Goal: Information Seeking & Learning: Stay updated

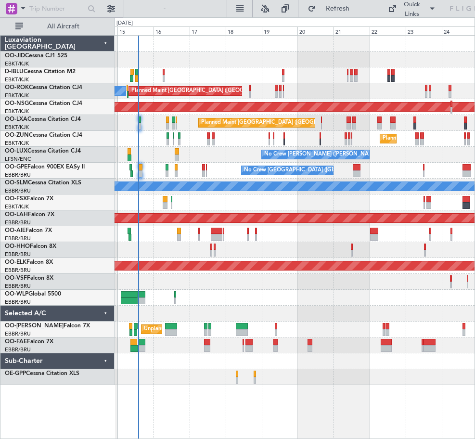
click at [377, 172] on div "A/C Unavailable [GEOGRAPHIC_DATA] ([GEOGRAPHIC_DATA] National) A/C Unavailable …" at bounding box center [294, 210] width 360 height 349
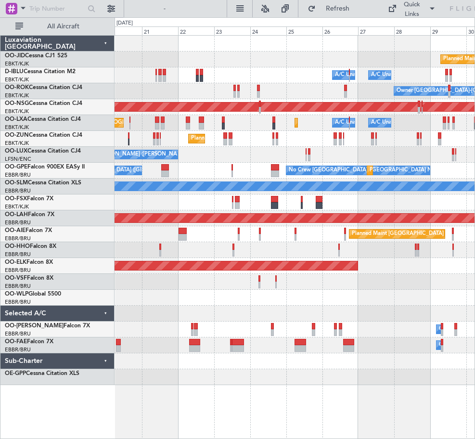
click at [157, 370] on div "Planned Maint Kortrijk-[GEOGRAPHIC_DATA] A/C Unavailable [GEOGRAPHIC_DATA] ([GE…" at bounding box center [294, 236] width 360 height 403
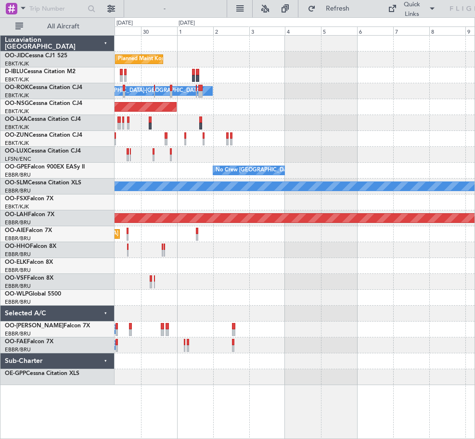
click at [188, 377] on div "Planned Maint Kortrijk-[GEOGRAPHIC_DATA] A/C Unavailable [GEOGRAPHIC_DATA]-[GEO…" at bounding box center [294, 236] width 360 height 403
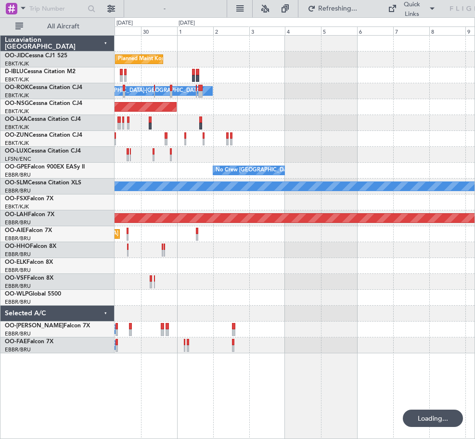
click at [249, 394] on div "Planned Maint Kortrijk-[GEOGRAPHIC_DATA] A/C Unavailable [GEOGRAPHIC_DATA]-[GEO…" at bounding box center [294, 236] width 360 height 403
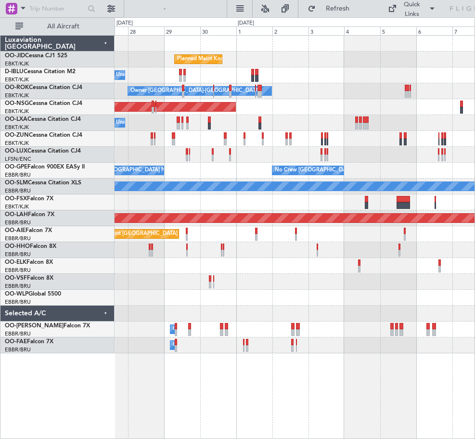
click at [191, 292] on div at bounding box center [294, 297] width 360 height 16
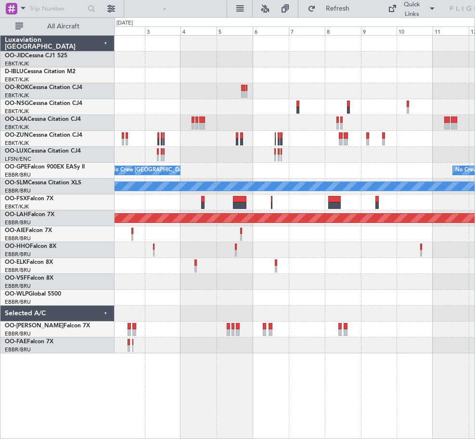
click at [378, 273] on div "Planned Maint Kortrijk-[GEOGRAPHIC_DATA] Owner [GEOGRAPHIC_DATA]-[GEOGRAPHIC_DA…" at bounding box center [294, 194] width 360 height 317
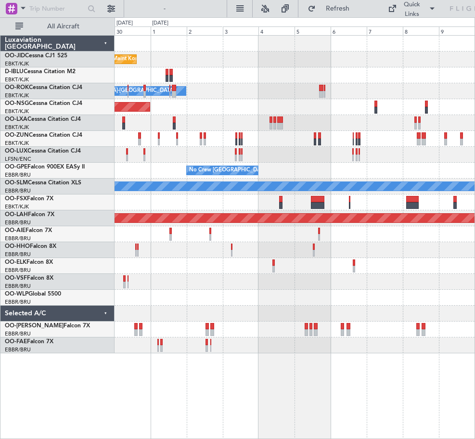
click at [339, 269] on div at bounding box center [294, 266] width 360 height 16
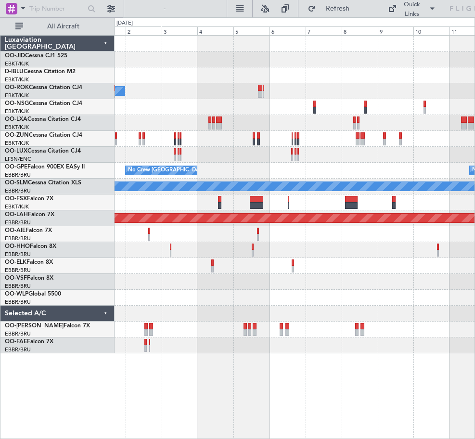
click at [188, 160] on div "Planned Maint Kortrijk-[GEOGRAPHIC_DATA] Owner [GEOGRAPHIC_DATA]-[GEOGRAPHIC_DA…" at bounding box center [294, 194] width 360 height 317
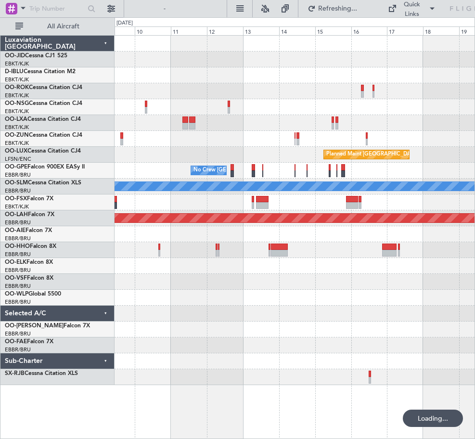
click at [208, 144] on div at bounding box center [294, 139] width 360 height 16
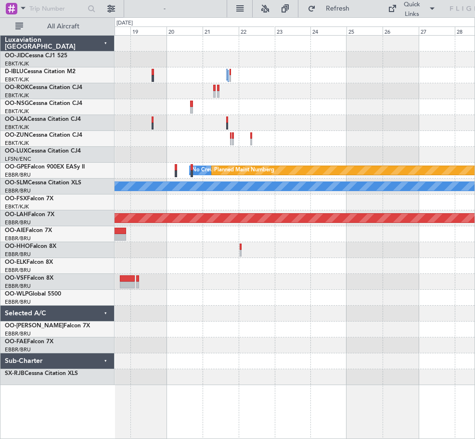
click at [378, 121] on div at bounding box center [294, 123] width 360 height 16
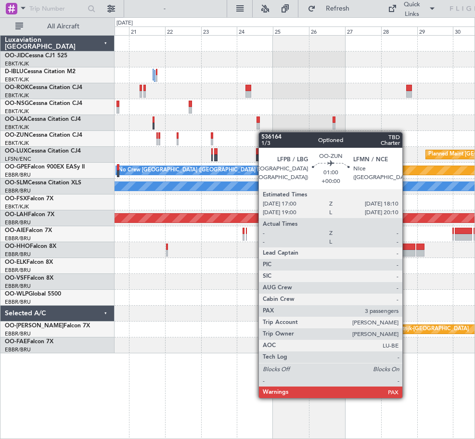
click at [263, 132] on div at bounding box center [263, 135] width 2 height 7
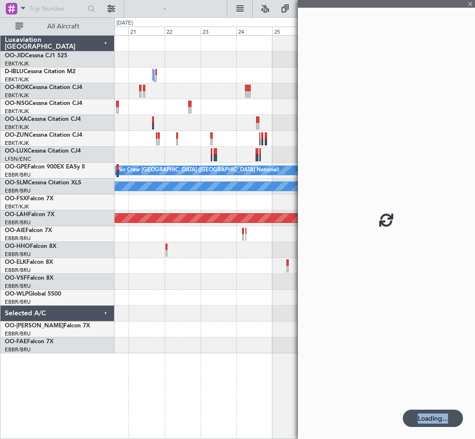
click at [264, 131] on fb-app "[DATE] - [DATE] Refreshing... Quick Links All Aircraft Planned Maint [GEOGRAPHI…" at bounding box center [237, 222] width 475 height 431
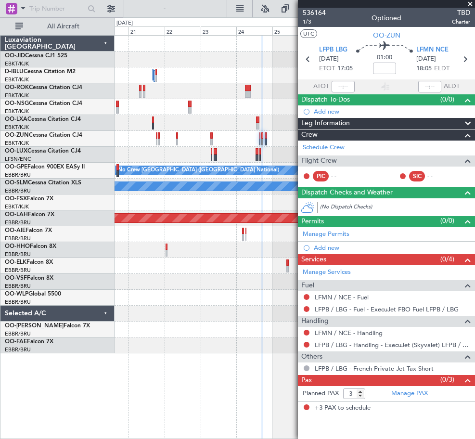
click at [470, 4] on span at bounding box center [470, 4] width 10 height 9
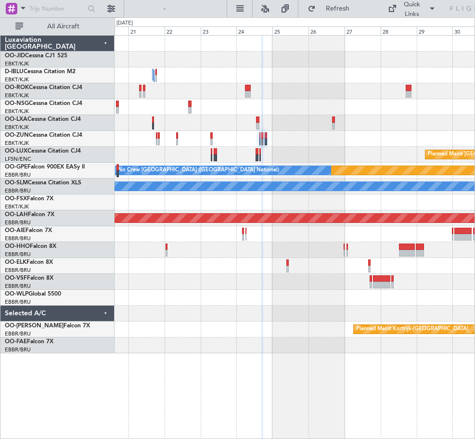
type input "0"
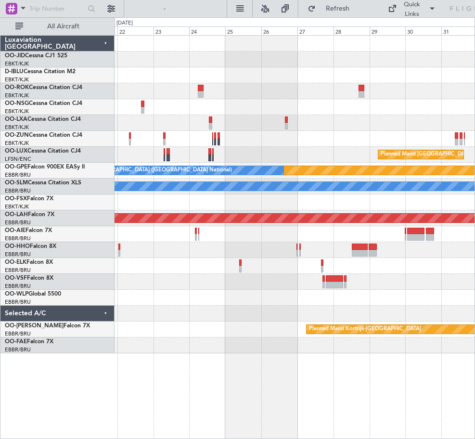
click at [233, 237] on div at bounding box center [294, 234] width 360 height 16
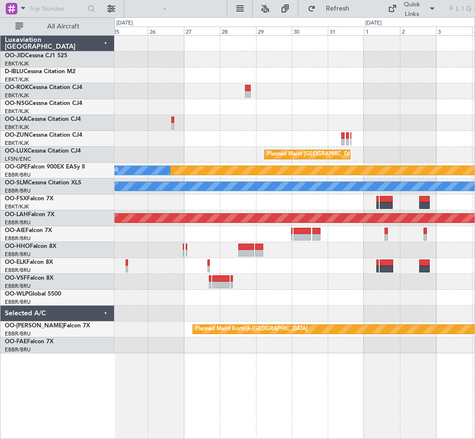
click at [283, 228] on div at bounding box center [294, 234] width 360 height 16
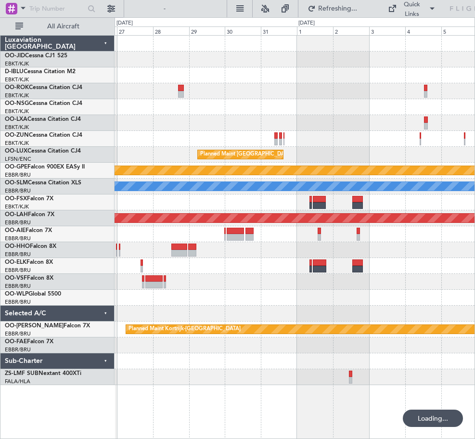
click at [218, 131] on div "Planned Maint [GEOGRAPHIC_DATA] ([GEOGRAPHIC_DATA]) Planned Maint Nurnberg No C…" at bounding box center [294, 210] width 360 height 349
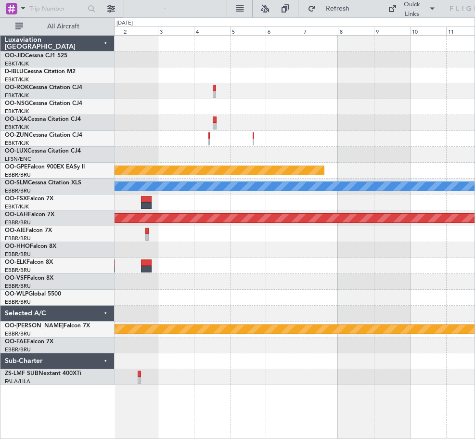
click at [304, 116] on div "Planned Maint [GEOGRAPHIC_DATA] ([GEOGRAPHIC_DATA]) Planned Maint Nurnberg A/C …" at bounding box center [294, 210] width 360 height 349
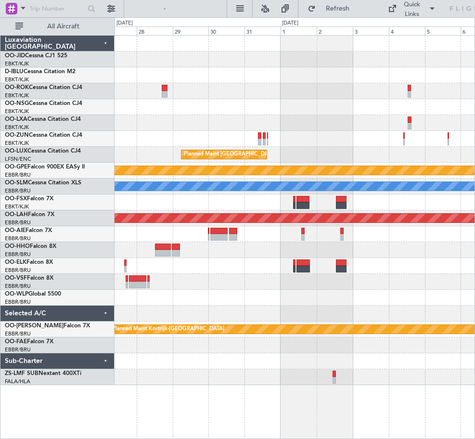
click at [474, 112] on html "[DATE] - [DATE] Refresh Quick Links All Aircraft Planned Maint [GEOGRAPHIC_DATA…" at bounding box center [237, 219] width 475 height 439
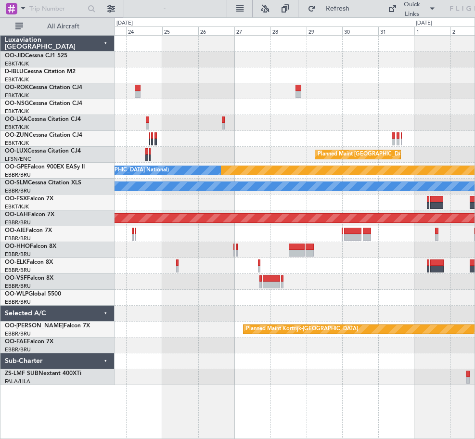
click at [474, 149] on html "[DATE] - [DATE] Refresh Quick Links All Aircraft Planned Maint [GEOGRAPHIC_DATA…" at bounding box center [237, 219] width 475 height 439
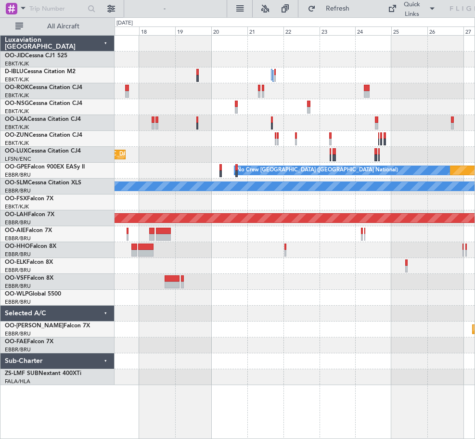
click at [474, 220] on html "[DATE] - [DATE] Refresh Quick Links All Aircraft Planned Maint [GEOGRAPHIC_DATA…" at bounding box center [237, 219] width 475 height 439
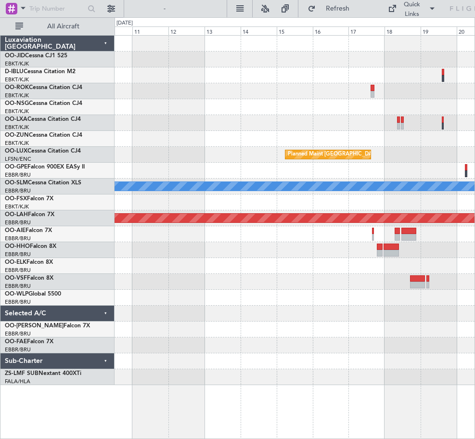
click at [474, 257] on html "[DATE] - [DATE] Refresh Quick Links All Aircraft Planned Maint [GEOGRAPHIC_DATA…" at bounding box center [237, 219] width 475 height 439
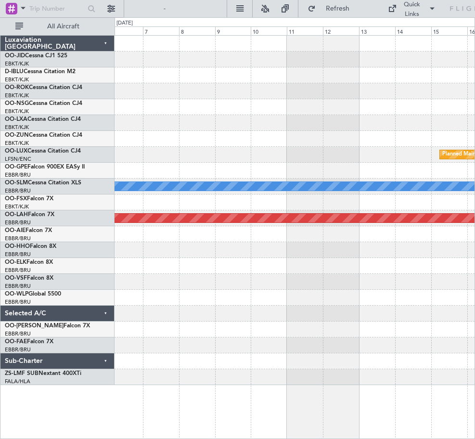
click at [472, 281] on div at bounding box center [294, 282] width 360 height 16
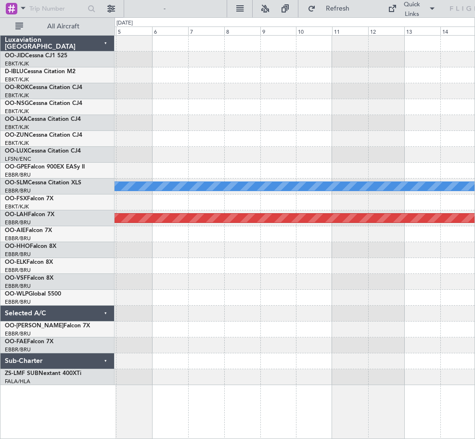
click at [474, 287] on html "[DATE] - [DATE] Refresh Quick Links All Aircraft Planned Maint [GEOGRAPHIC_DATA…" at bounding box center [237, 219] width 475 height 439
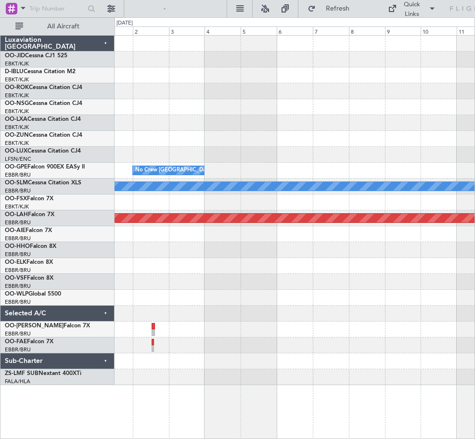
click at [474, 306] on html "[DATE] - [DATE] Refresh Quick Links All Aircraft Planned Maint [GEOGRAPHIC_DATA…" at bounding box center [237, 219] width 475 height 439
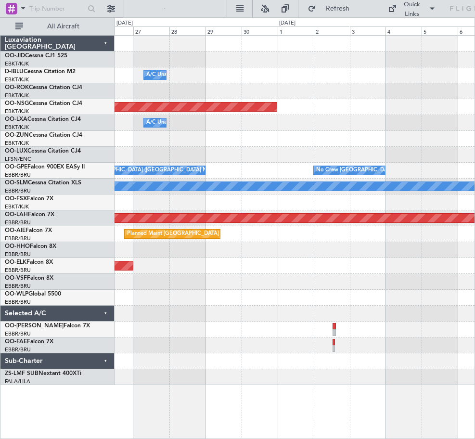
click at [474, 304] on html "[DATE] - [DATE] Refresh Quick Links All Aircraft A/C Unavailable [GEOGRAPHIC_DA…" at bounding box center [237, 219] width 475 height 439
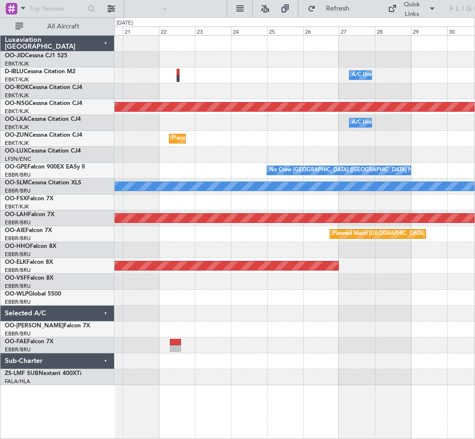
click at [464, 303] on div "A/C Unavailable [GEOGRAPHIC_DATA]-[GEOGRAPHIC_DATA] Planned Maint [GEOGRAPHIC_D…" at bounding box center [294, 210] width 360 height 349
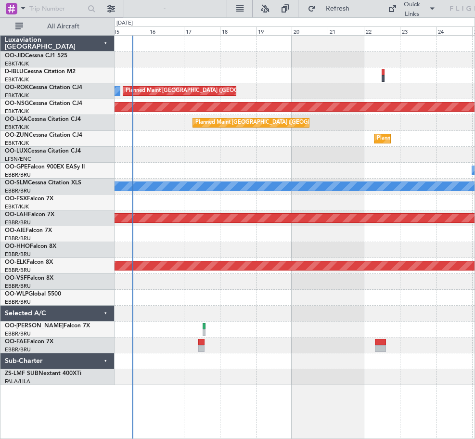
click at [335, 300] on div "A/C Unavailable [GEOGRAPHIC_DATA]-[GEOGRAPHIC_DATA] Planned Maint [GEOGRAPHIC_D…" at bounding box center [294, 210] width 360 height 349
click at [209, 364] on div "A/C Unavailable [GEOGRAPHIC_DATA]-[GEOGRAPHIC_DATA] Planned Maint [GEOGRAPHIC_D…" at bounding box center [294, 210] width 360 height 349
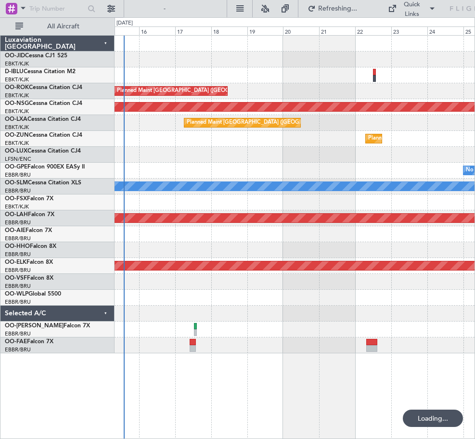
click at [264, 171] on div "No Crew [GEOGRAPHIC_DATA] ([GEOGRAPHIC_DATA] National) Planned Maint [GEOGRAPHI…" at bounding box center [294, 171] width 360 height 16
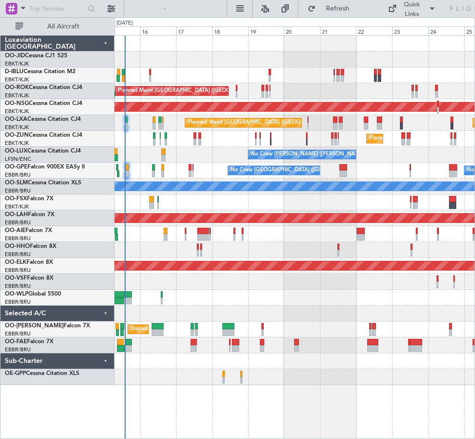
click at [263, 213] on div "A/C Unavailable [GEOGRAPHIC_DATA] ([GEOGRAPHIC_DATA] National) A/C Unavailable …" at bounding box center [294, 210] width 360 height 349
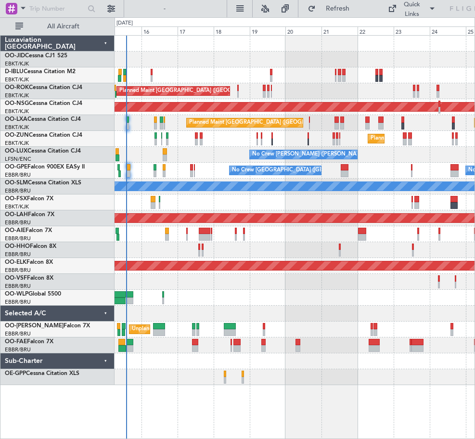
click at [308, 314] on div at bounding box center [294, 313] width 360 height 16
click at [106, 4] on button at bounding box center [110, 8] width 15 height 15
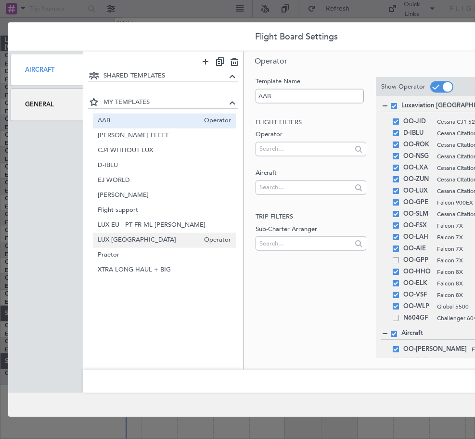
click at [166, 238] on span "LUX-[GEOGRAPHIC_DATA]" at bounding box center [149, 240] width 102 height 10
type input "LUX-[GEOGRAPHIC_DATA]"
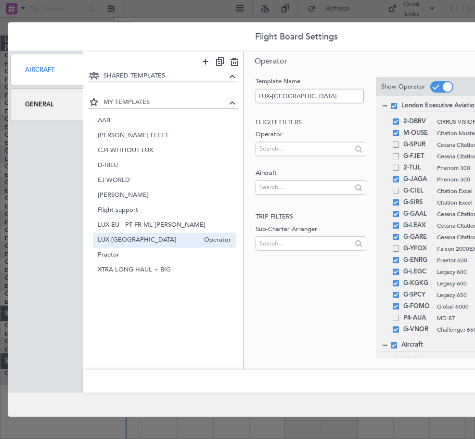
drag, startPoint x: 387, startPoint y: 373, endPoint x: 382, endPoint y: 383, distance: 10.8
click at [387, 373] on div "Save" at bounding box center [333, 380] width 501 height 23
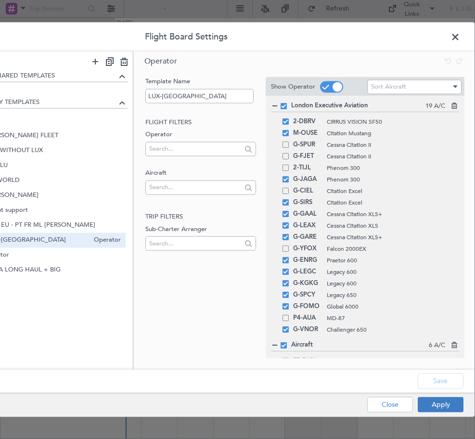
drag, startPoint x: 437, startPoint y: 406, endPoint x: 442, endPoint y: 397, distance: 10.6
click at [438, 403] on div "Apply Close" at bounding box center [396, 404] width 140 height 24
click at [442, 397] on button "Apply" at bounding box center [440, 403] width 46 height 15
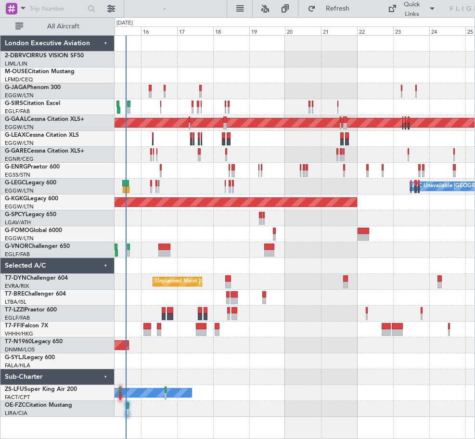
click at [218, 258] on div at bounding box center [294, 266] width 360 height 16
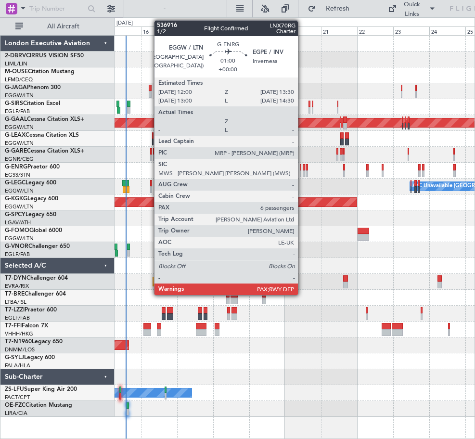
click at [302, 165] on div at bounding box center [303, 167] width 2 height 7
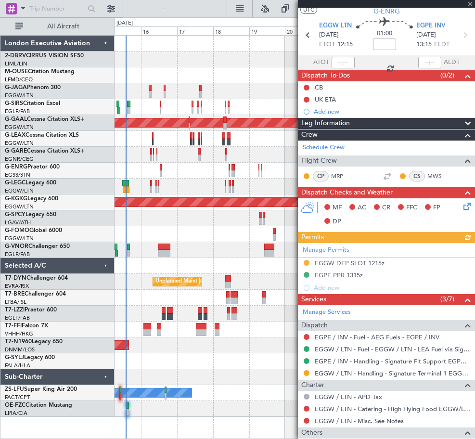
scroll to position [0, 0]
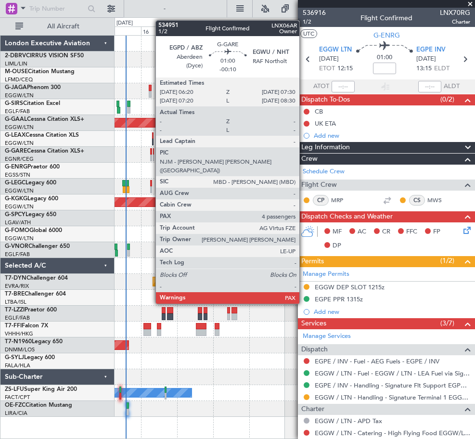
click at [151, 153] on div at bounding box center [151, 151] width 2 height 7
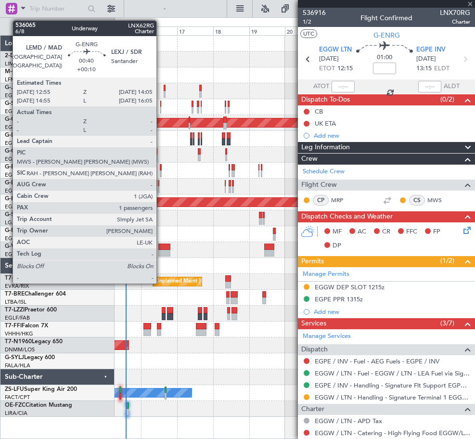
type input "-00:10"
type input "4"
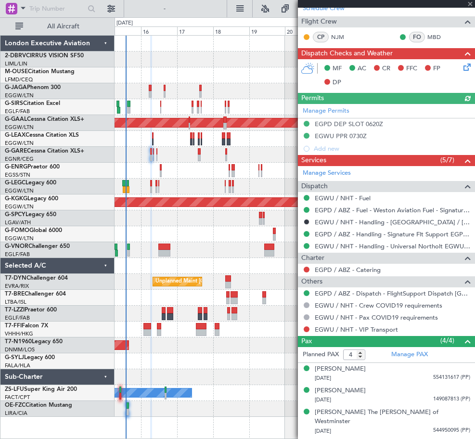
scroll to position [221, 0]
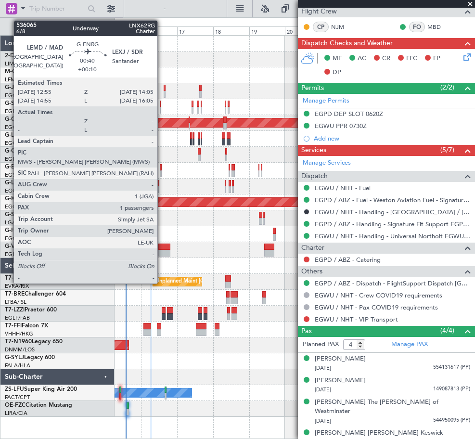
click at [162, 172] on div at bounding box center [161, 173] width 2 height 7
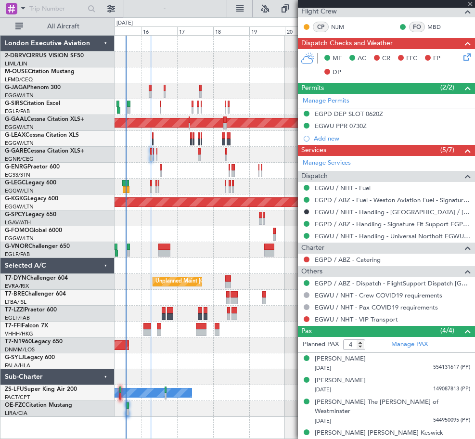
type input "+00:10"
type input "1"
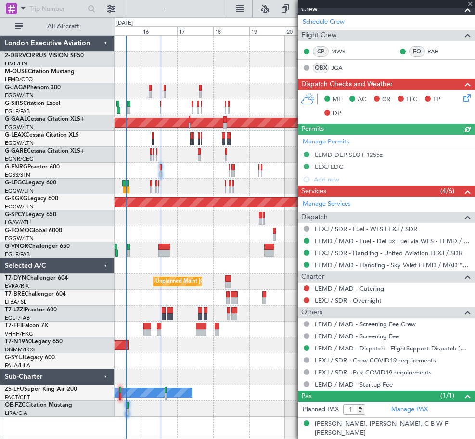
scroll to position [0, 0]
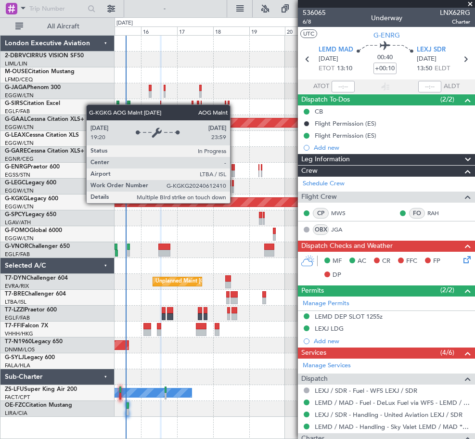
click at [145, 206] on div "AOG Maint [GEOGRAPHIC_DATA] (Ataturk)" at bounding box center [56, 202] width 602 height 10
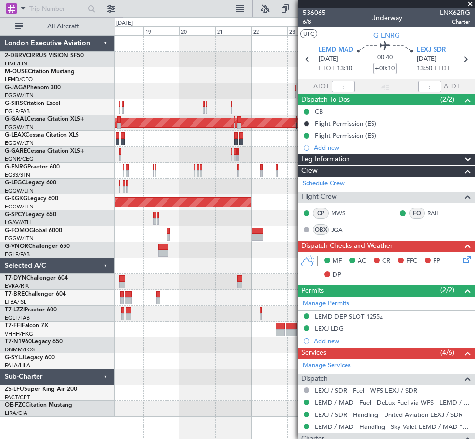
click at [190, 209] on div "AOG Maint [GEOGRAPHIC_DATA] (Ataturk)" at bounding box center [294, 202] width 360 height 16
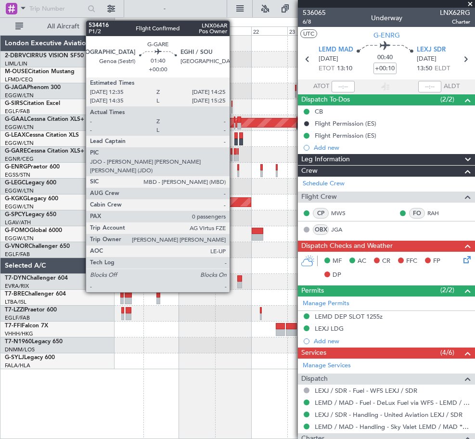
click at [159, 159] on div at bounding box center [294, 155] width 360 height 16
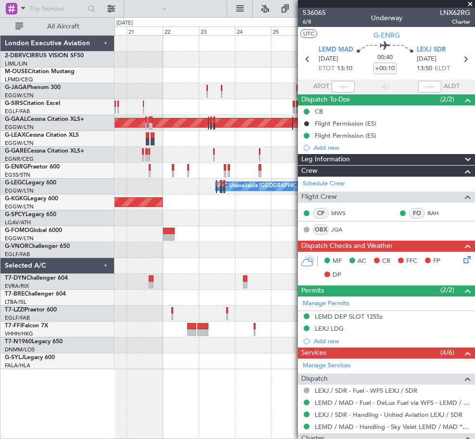
click at [188, 172] on div at bounding box center [294, 171] width 360 height 16
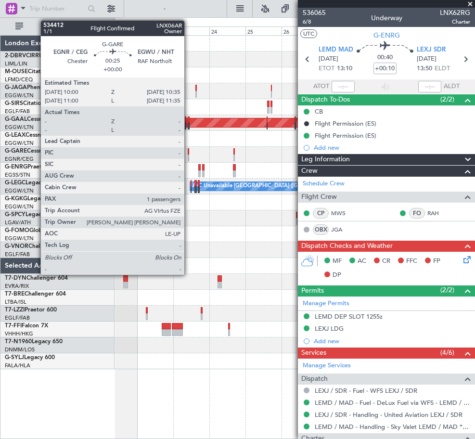
click at [121, 160] on div at bounding box center [294, 155] width 360 height 16
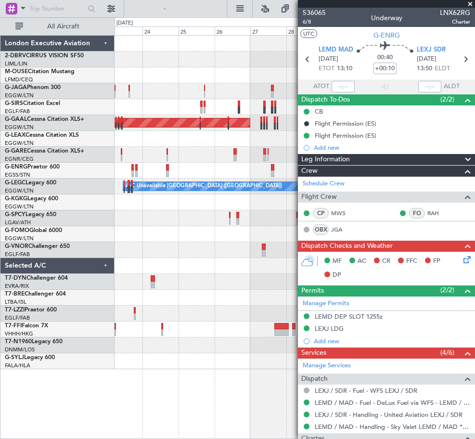
click at [206, 178] on div "A/C Unavailable London (Luton)" at bounding box center [294, 186] width 360 height 16
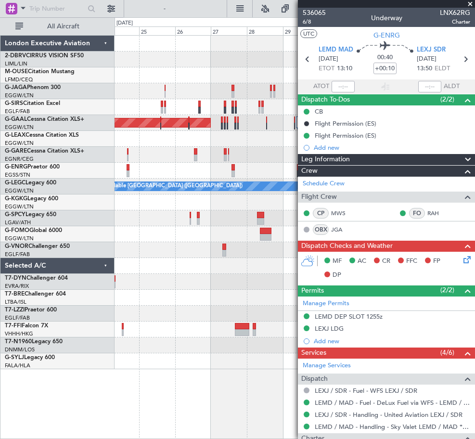
click at [296, 301] on div "Planned Maint Dusseldorf A/C Unavailable London (Luton) AOG Maint Istanbul (Ata…" at bounding box center [294, 202] width 360 height 333
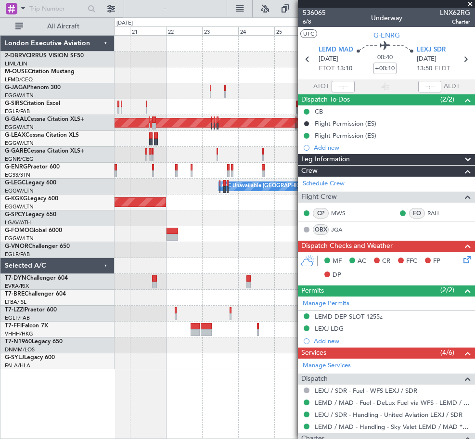
click at [198, 288] on div at bounding box center [294, 282] width 360 height 16
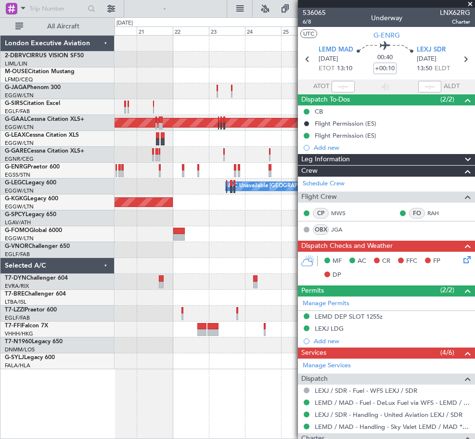
click at [267, 319] on div at bounding box center [294, 313] width 360 height 16
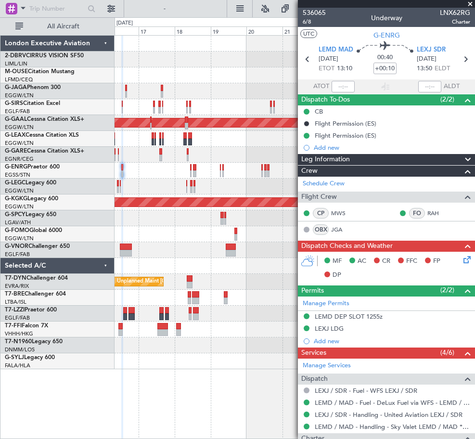
click at [228, 331] on div "Planned Maint Dusseldorf A/C Unavailable London (Luton) AOG Maint Istanbul (Ata…" at bounding box center [294, 202] width 360 height 333
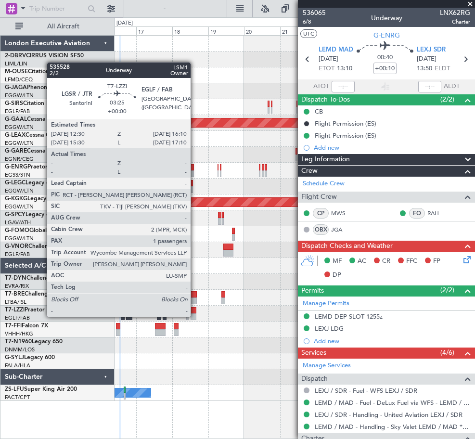
click at [195, 315] on div at bounding box center [193, 316] width 6 height 7
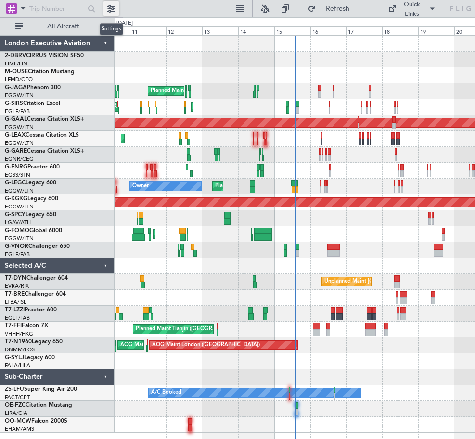
click at [110, 11] on button at bounding box center [110, 8] width 15 height 15
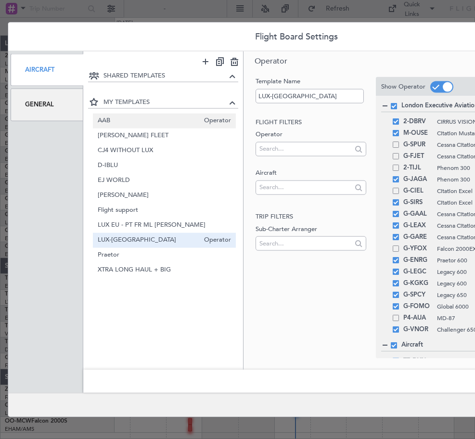
click at [160, 120] on span "AAB" at bounding box center [149, 120] width 102 height 10
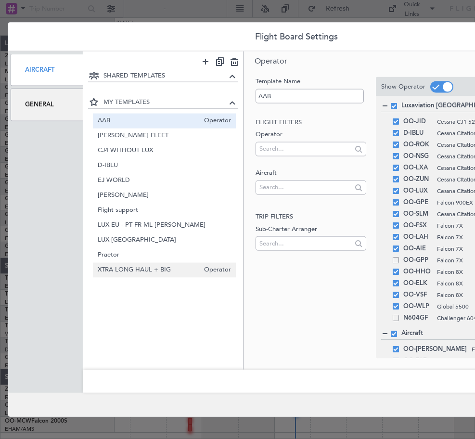
click at [152, 267] on span "XTRA LONG HAUL + BIG" at bounding box center [149, 269] width 102 height 10
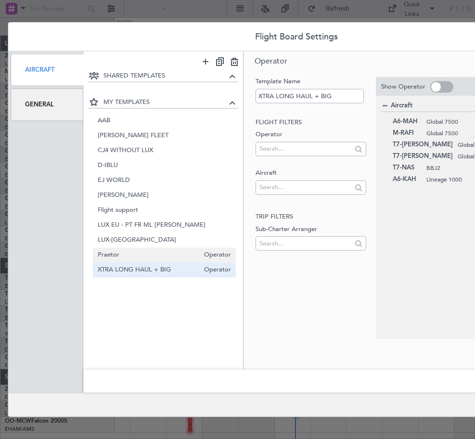
click at [154, 251] on span "Praetor" at bounding box center [149, 255] width 102 height 10
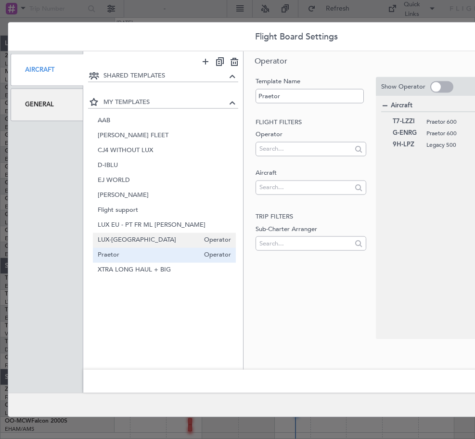
click at [156, 238] on span "LUX-[GEOGRAPHIC_DATA]" at bounding box center [149, 240] width 102 height 10
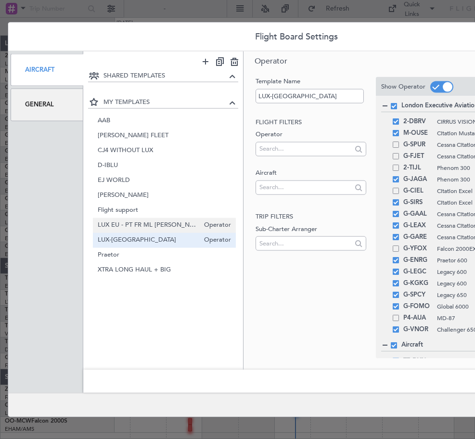
click at [160, 226] on span "LUX EU - PT FR ML [PERSON_NAME]" at bounding box center [149, 225] width 102 height 10
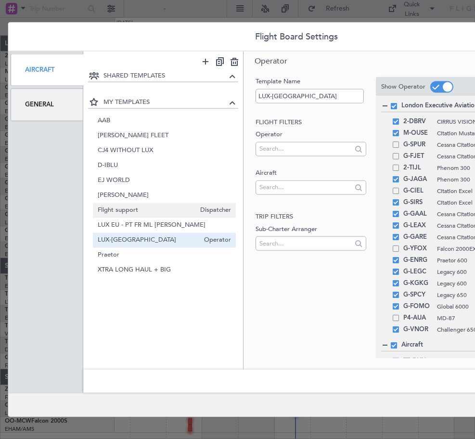
type input "LUX EU - PT FR ML [PERSON_NAME]"
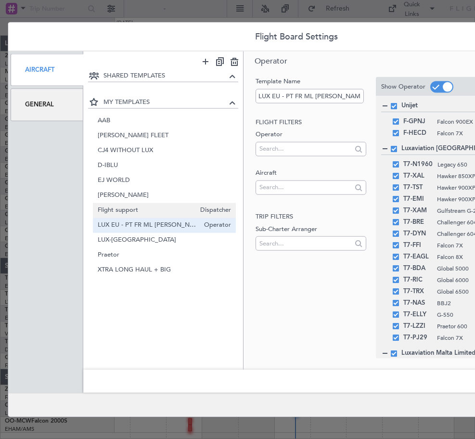
click at [162, 212] on span "Flight support" at bounding box center [147, 210] width 98 height 10
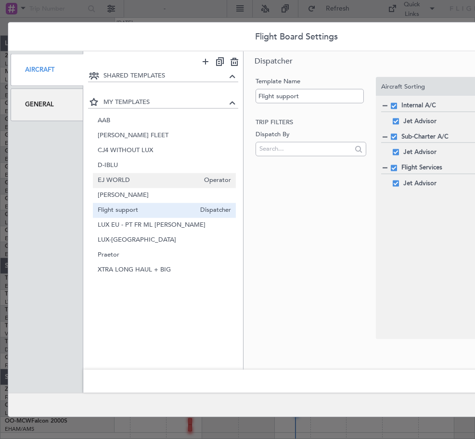
click at [163, 201] on div "[PERSON_NAME] Operator" at bounding box center [164, 195] width 143 height 15
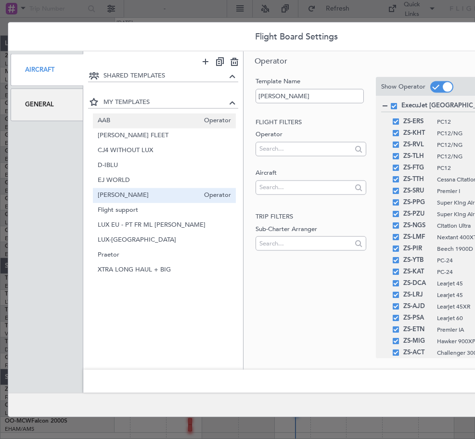
click at [176, 116] on span "AAB" at bounding box center [149, 120] width 102 height 10
type input "AAB"
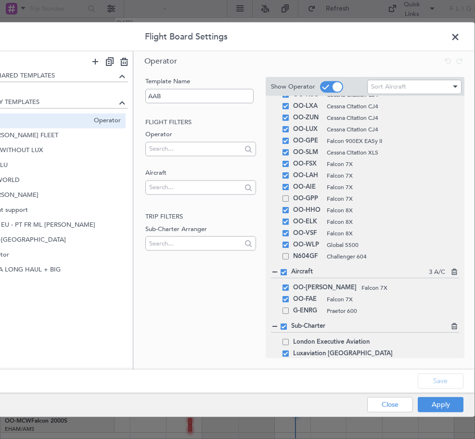
scroll to position [98, 0]
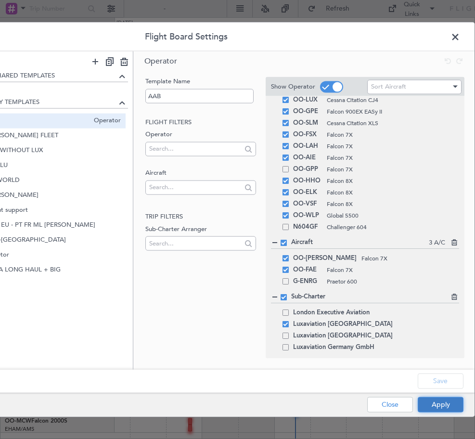
click at [436, 396] on button "Apply" at bounding box center [440, 403] width 46 height 15
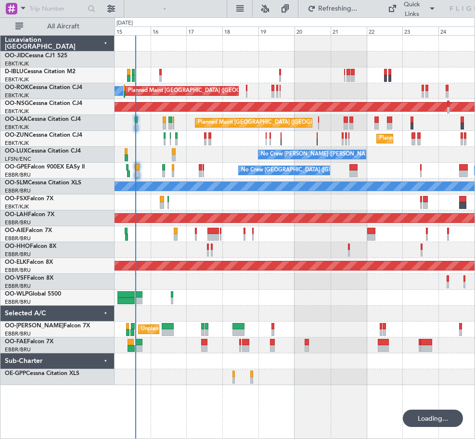
click at [306, 292] on div at bounding box center [294, 297] width 360 height 16
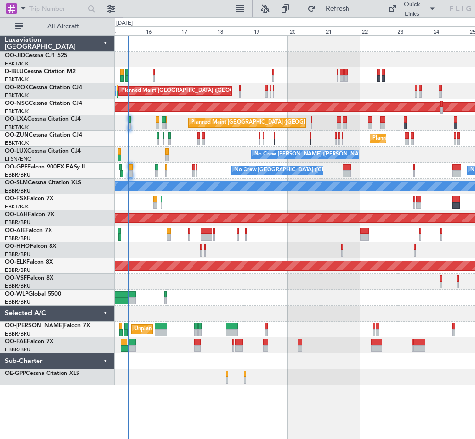
click at [289, 318] on div at bounding box center [294, 313] width 360 height 16
click at [295, 390] on div "A/C Unavailable [GEOGRAPHIC_DATA] ([GEOGRAPHIC_DATA] National) A/C Unavailable …" at bounding box center [294, 236] width 360 height 403
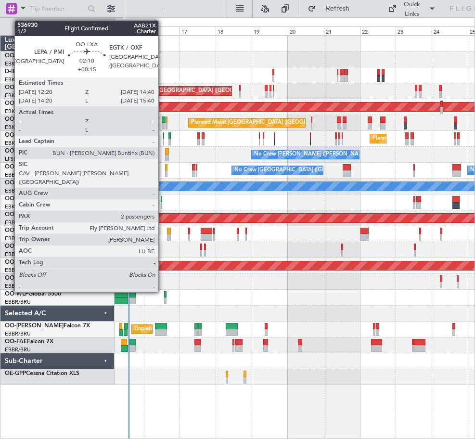
click at [163, 125] on div at bounding box center [164, 126] width 4 height 7
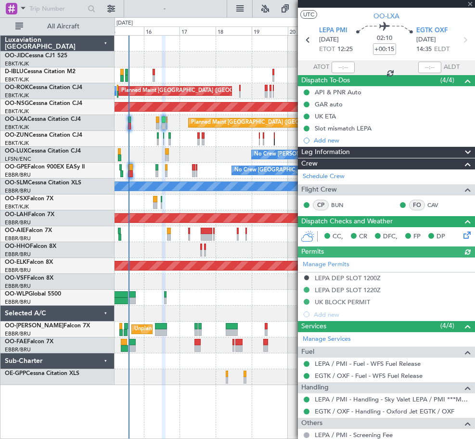
scroll to position [0, 0]
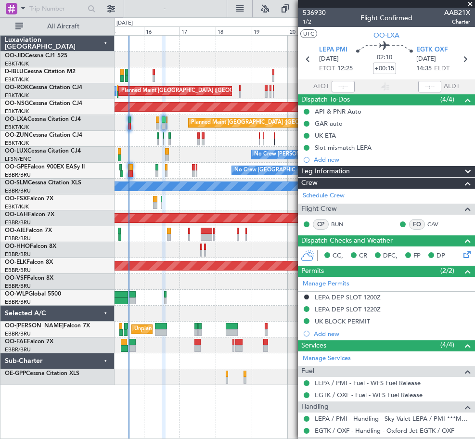
click at [468, 4] on span at bounding box center [470, 4] width 10 height 9
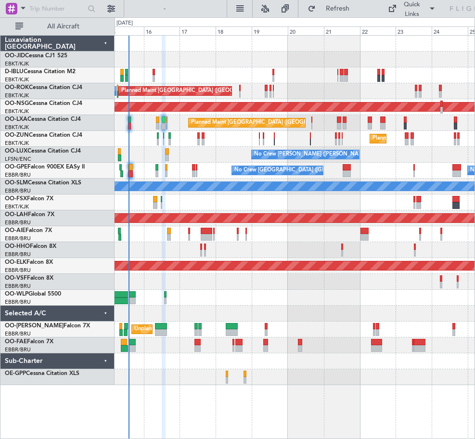
type input "0"
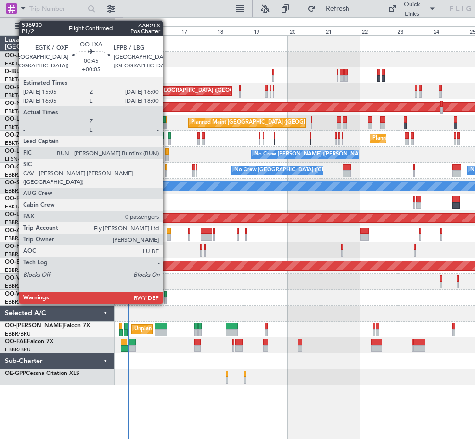
click at [167, 124] on div at bounding box center [166, 126] width 1 height 7
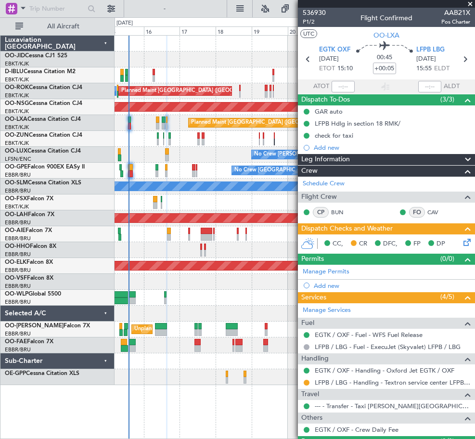
click at [469, 3] on span at bounding box center [470, 4] width 10 height 9
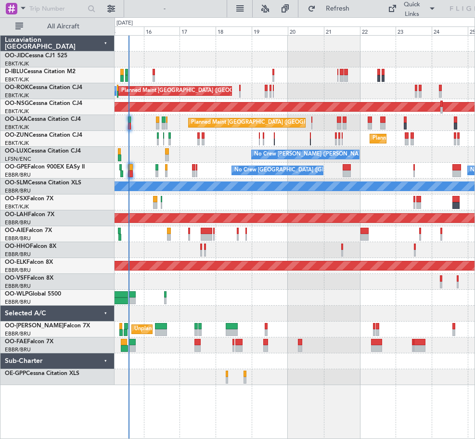
click at [218, 158] on div "No Crew [PERSON_NAME] ([PERSON_NAME])" at bounding box center [294, 155] width 360 height 16
click at [177, 197] on div at bounding box center [294, 202] width 360 height 16
click at [162, 354] on div at bounding box center [294, 361] width 360 height 16
click at [241, 177] on div "No Crew [GEOGRAPHIC_DATA] ([GEOGRAPHIC_DATA] National) No Crew [GEOGRAPHIC_DATA…" at bounding box center [294, 171] width 360 height 16
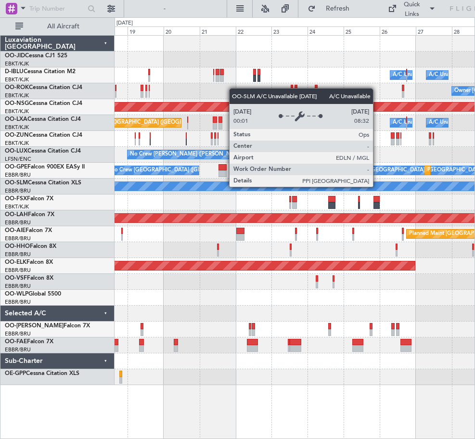
click at [284, 202] on div "Planned Maint Kortrijk-[GEOGRAPHIC_DATA] A/C Unavailable [GEOGRAPHIC_DATA] ([GE…" at bounding box center [294, 210] width 360 height 349
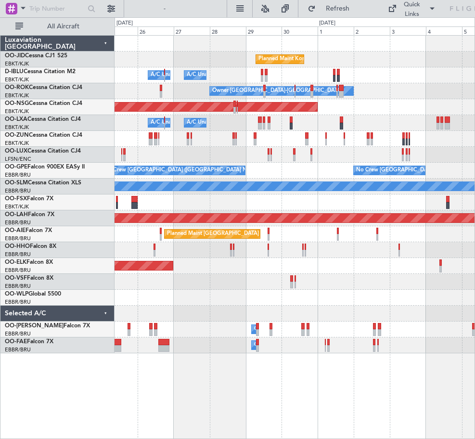
click at [254, 138] on div "Planned Maint Kortrijk-[GEOGRAPHIC_DATA] A/C Unavailable [GEOGRAPHIC_DATA] ([GE…" at bounding box center [294, 194] width 360 height 317
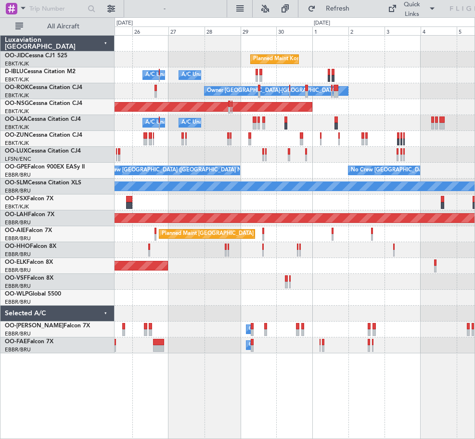
click at [221, 165] on div "Planned Maint [GEOGRAPHIC_DATA] ([GEOGRAPHIC_DATA] National) No Crew [GEOGRAPHI…" at bounding box center [294, 171] width 360 height 16
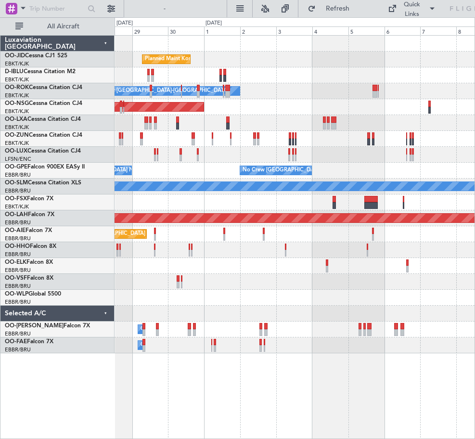
click at [408, 197] on div "Planned Maint Kortrijk-[GEOGRAPHIC_DATA] A/C Unavailable [GEOGRAPHIC_DATA]-[GEO…" at bounding box center [294, 194] width 360 height 317
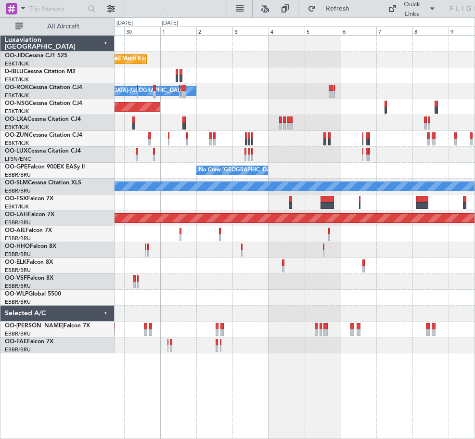
click at [330, 120] on div "Planned Maint Kortrijk-[GEOGRAPHIC_DATA] A/C Unavailable [GEOGRAPHIC_DATA]-[GEO…" at bounding box center [294, 194] width 360 height 317
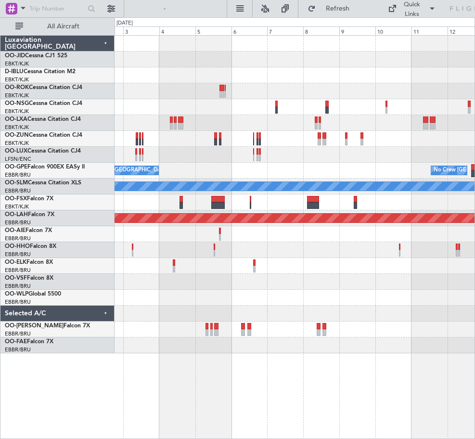
click at [205, 162] on div "Planned Maint Kortrijk-[GEOGRAPHIC_DATA] Owner [GEOGRAPHIC_DATA]-[GEOGRAPHIC_DA…" at bounding box center [294, 194] width 360 height 317
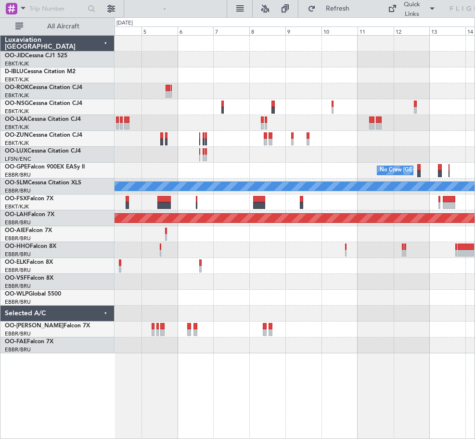
click at [254, 149] on div "Owner [GEOGRAPHIC_DATA]-[GEOGRAPHIC_DATA] Planned Maint [GEOGRAPHIC_DATA] ([GEO…" at bounding box center [294, 194] width 360 height 317
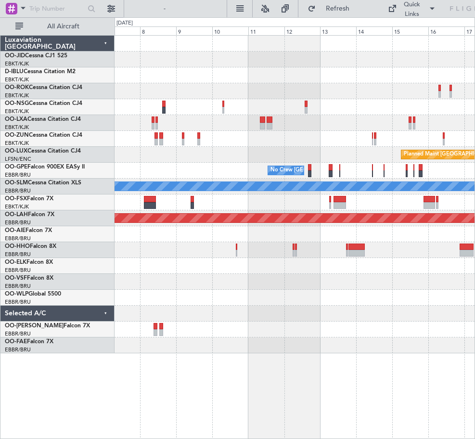
click at [269, 151] on div "Planned Maint [GEOGRAPHIC_DATA] ([GEOGRAPHIC_DATA] National) No Crew [GEOGRAPHI…" at bounding box center [294, 194] width 360 height 317
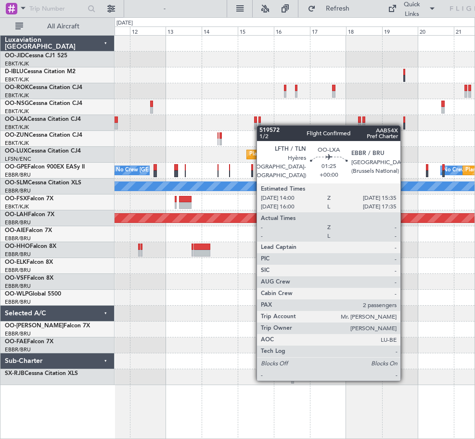
click at [261, 125] on div at bounding box center [294, 123] width 360 height 16
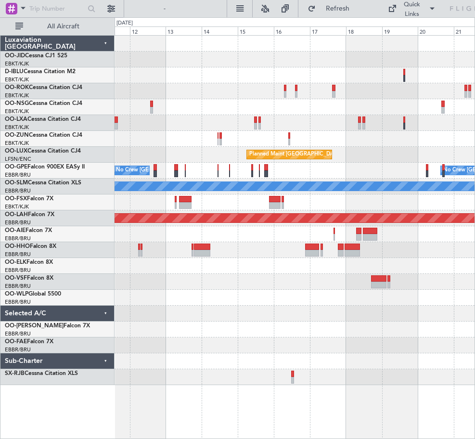
click at [275, 102] on div "Planned Maint [GEOGRAPHIC_DATA] ([GEOGRAPHIC_DATA] National) No Crew [GEOGRAPHI…" at bounding box center [294, 210] width 360 height 349
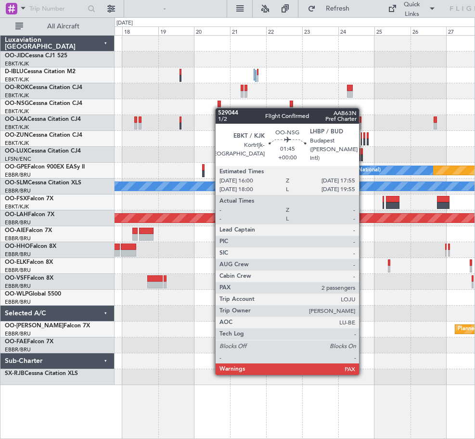
click at [221, 108] on div at bounding box center [294, 107] width 360 height 16
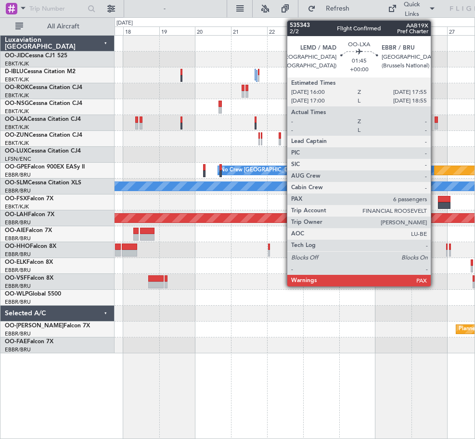
click at [280, 133] on div "Planned Maint [GEOGRAPHIC_DATA] ([GEOGRAPHIC_DATA]) Planned Maint [GEOGRAPHIC_D…" at bounding box center [294, 194] width 360 height 317
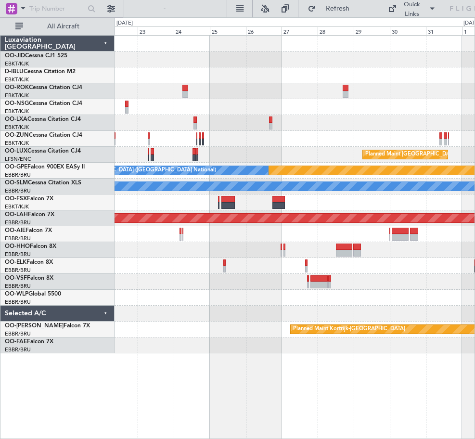
click at [223, 122] on div "Planned Maint [GEOGRAPHIC_DATA] ([GEOGRAPHIC_DATA]) Planned Maint Nurnberg No C…" at bounding box center [294, 194] width 360 height 317
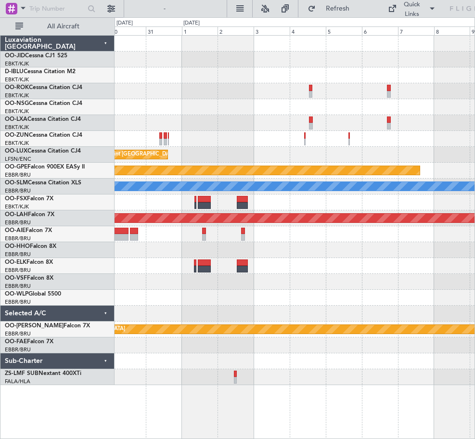
click at [315, 244] on div "Planned Maint [GEOGRAPHIC_DATA] ([GEOGRAPHIC_DATA]) Planned Maint Nurnberg A/C …" at bounding box center [294, 210] width 360 height 349
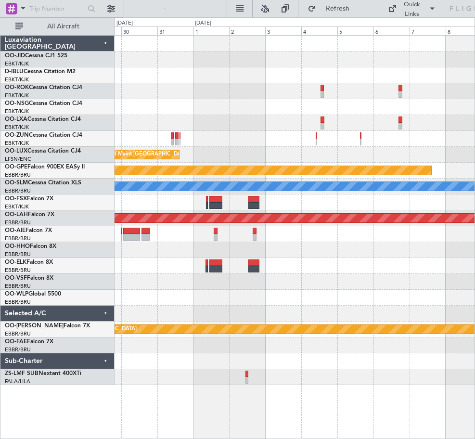
click at [474, 120] on html "[DATE] - [DATE] Refresh Quick Links All Aircraft Planned Maint [GEOGRAPHIC_DATA…" at bounding box center [237, 219] width 475 height 439
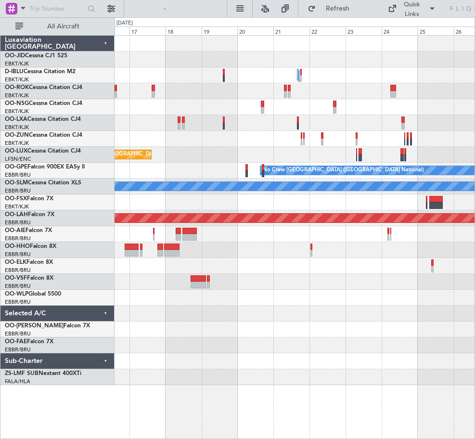
click at [474, 176] on html "[DATE] - [DATE] Refresh Quick Links All Aircraft Planned Maint [GEOGRAPHIC_DATA…" at bounding box center [237, 219] width 475 height 439
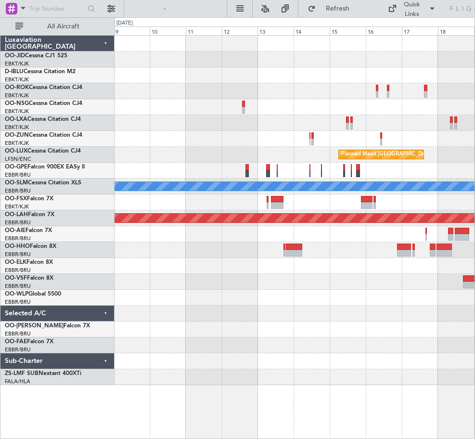
click at [474, 226] on html "[DATE] - [DATE] Refresh Quick Links All Aircraft Planned Maint [GEOGRAPHIC_DATA…" at bounding box center [237, 219] width 475 height 439
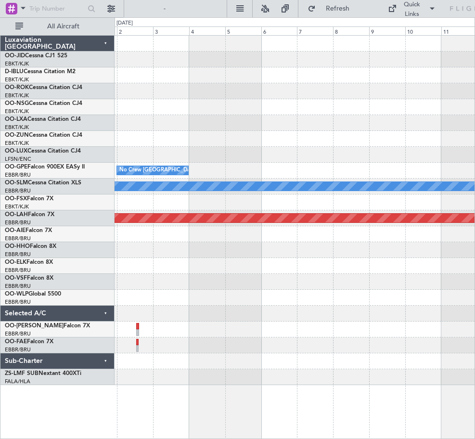
click at [474, 273] on html "[DATE] - [DATE] Refresh Quick Links All Aircraft Planned Maint [GEOGRAPHIC_DATA…" at bounding box center [237, 219] width 475 height 439
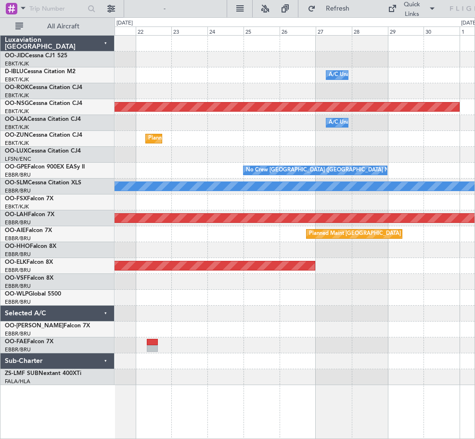
click at [474, 294] on html "[DATE] - [DATE] Refresh Quick Links All Aircraft A/C Unavailable [GEOGRAPHIC_DA…" at bounding box center [237, 219] width 475 height 439
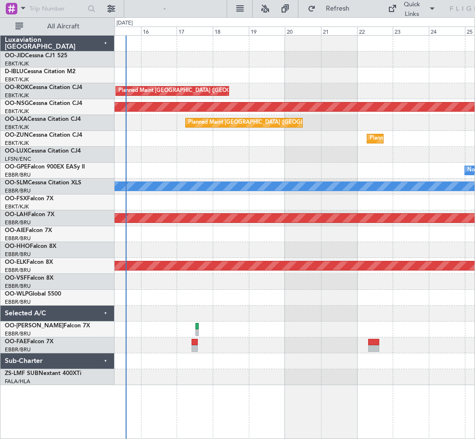
click at [162, 316] on div "A/C Unavailable [GEOGRAPHIC_DATA]-[GEOGRAPHIC_DATA] Planned Maint [GEOGRAPHIC_D…" at bounding box center [294, 210] width 360 height 349
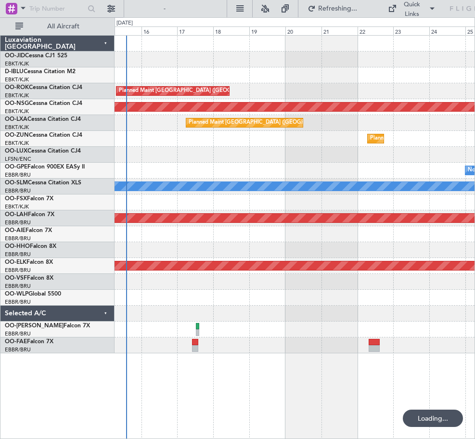
click at [285, 317] on div at bounding box center [294, 313] width 360 height 16
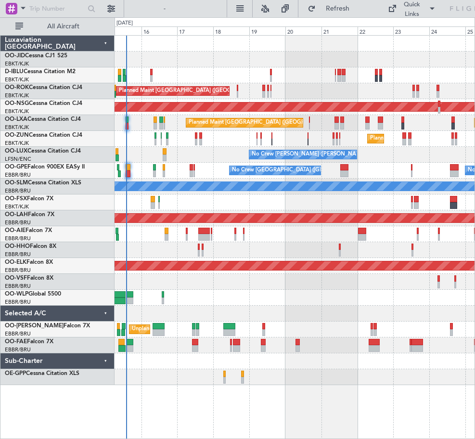
click at [239, 155] on div "No Crew [PERSON_NAME] ([PERSON_NAME])" at bounding box center [294, 155] width 360 height 16
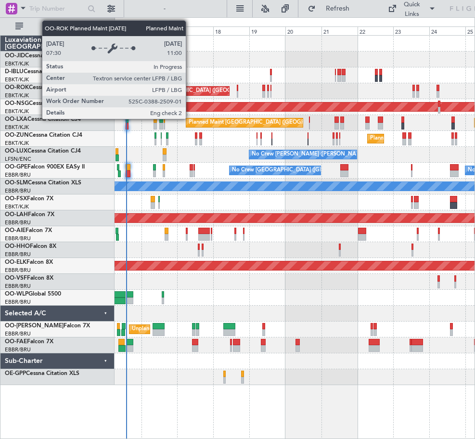
click at [213, 145] on div "A/C Unavailable [GEOGRAPHIC_DATA] ([GEOGRAPHIC_DATA] National) A/C Unavailable …" at bounding box center [294, 210] width 360 height 349
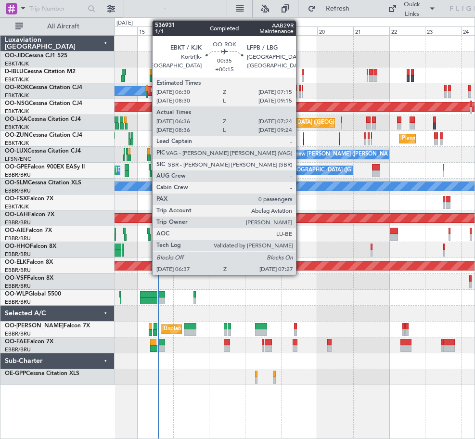
click at [147, 93] on div at bounding box center [146, 94] width 1 height 7
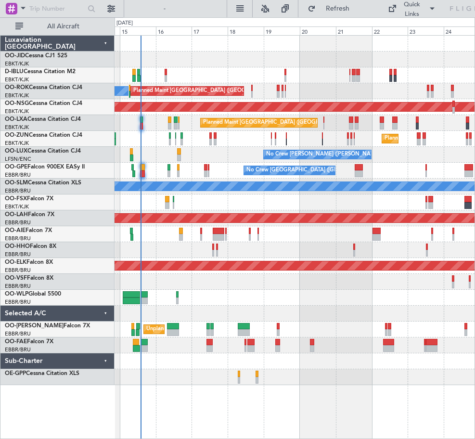
click at [225, 156] on div "No Crew [PERSON_NAME] ([PERSON_NAME])" at bounding box center [294, 155] width 360 height 16
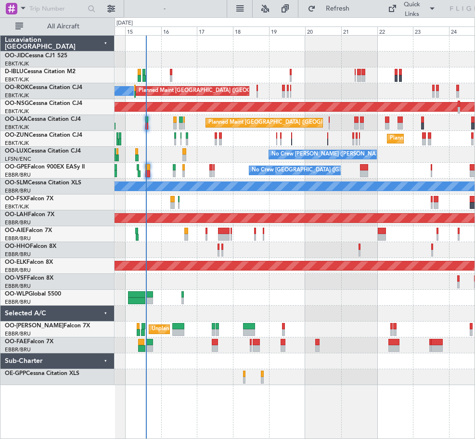
click at [239, 165] on div "A/C Unavailable [GEOGRAPHIC_DATA] ([GEOGRAPHIC_DATA] National) A/C Unavailable …" at bounding box center [294, 210] width 360 height 349
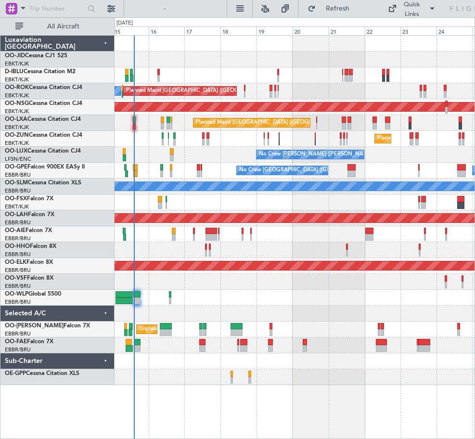
click at [364, 301] on div at bounding box center [294, 297] width 360 height 16
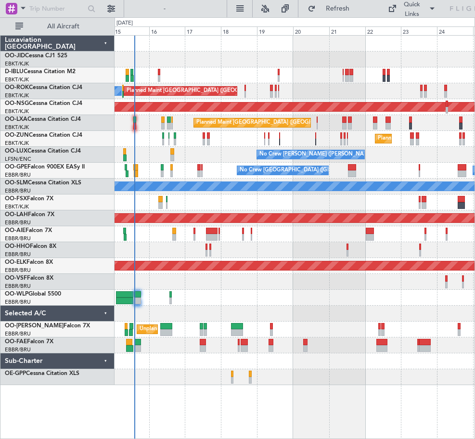
click at [322, 294] on div at bounding box center [294, 297] width 360 height 16
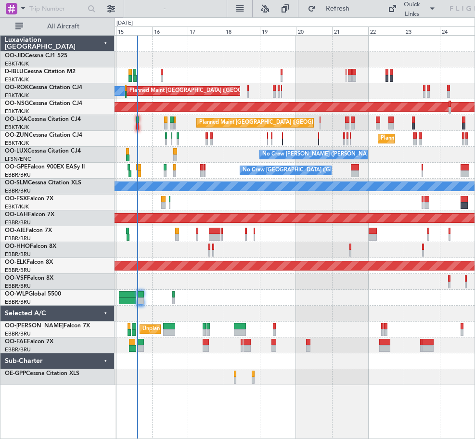
click at [267, 279] on div at bounding box center [294, 282] width 360 height 16
click at [326, 9] on span "Refresh" at bounding box center [337, 8] width 40 height 7
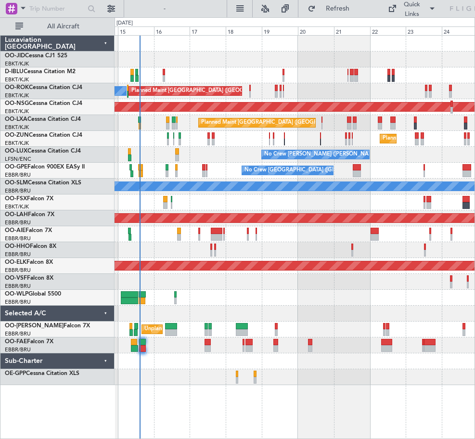
click at [320, 340] on div "A/C Unavailable [GEOGRAPHIC_DATA] ([GEOGRAPHIC_DATA] National) A/C Unavailable …" at bounding box center [294, 210] width 360 height 349
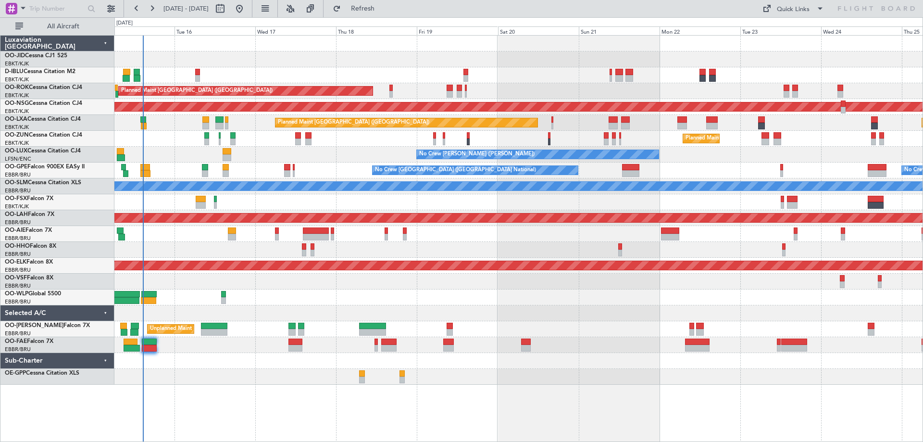
click at [474, 326] on div "Unplanned Maint [GEOGRAPHIC_DATA] ([GEOGRAPHIC_DATA] National)" at bounding box center [518, 329] width 808 height 16
click at [474, 402] on div "A/C Unavailable [GEOGRAPHIC_DATA] ([GEOGRAPHIC_DATA] National) A/C Unavailable …" at bounding box center [518, 238] width 809 height 407
drag, startPoint x: 397, startPoint y: 13, endPoint x: 419, endPoint y: 4, distance: 24.1
click at [386, 14] on button "Refresh" at bounding box center [357, 8] width 58 height 15
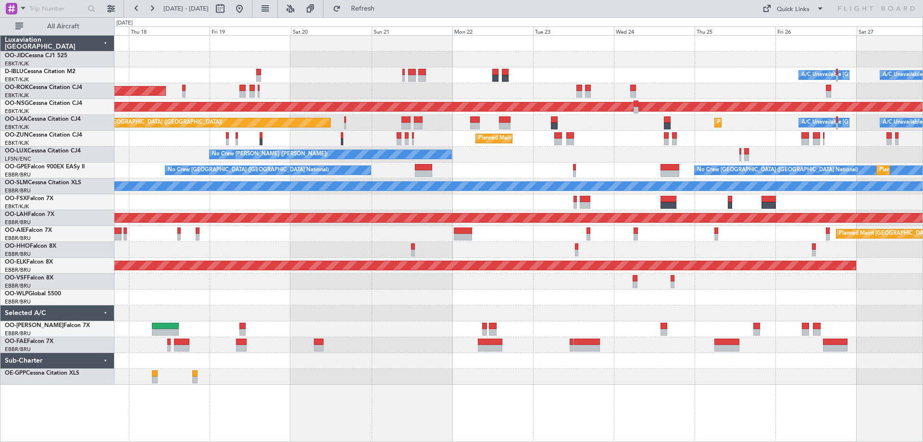
click at [286, 227] on div "Planned Maint Kortrijk-[GEOGRAPHIC_DATA] A/C Unavailable [GEOGRAPHIC_DATA] ([GE…" at bounding box center [518, 210] width 808 height 349
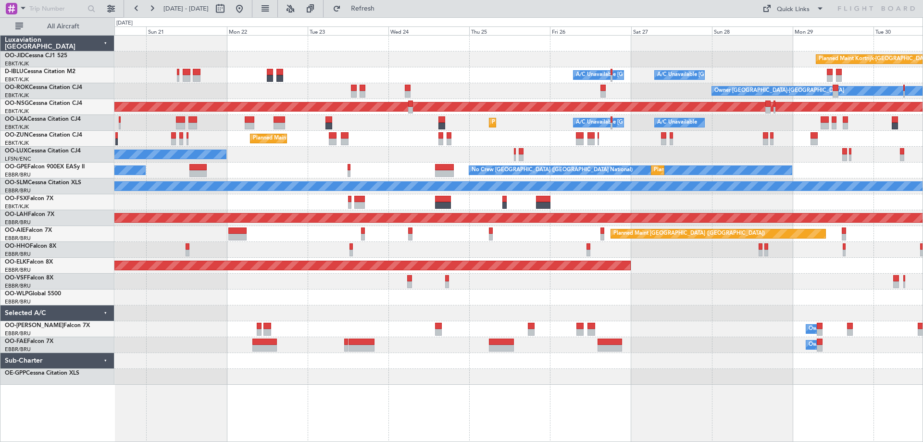
click at [474, 270] on div "Planned Maint Kortrijk-[GEOGRAPHIC_DATA] A/C Unavailable [GEOGRAPHIC_DATA] ([GE…" at bounding box center [518, 210] width 808 height 349
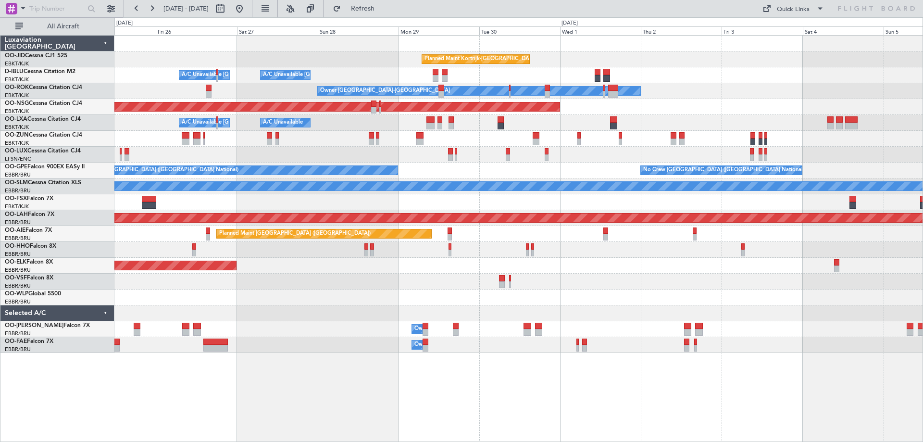
click at [474, 148] on div "Planned Maint Kortrijk-[GEOGRAPHIC_DATA] A/C Unavailable [GEOGRAPHIC_DATA] ([GE…" at bounding box center [518, 194] width 808 height 317
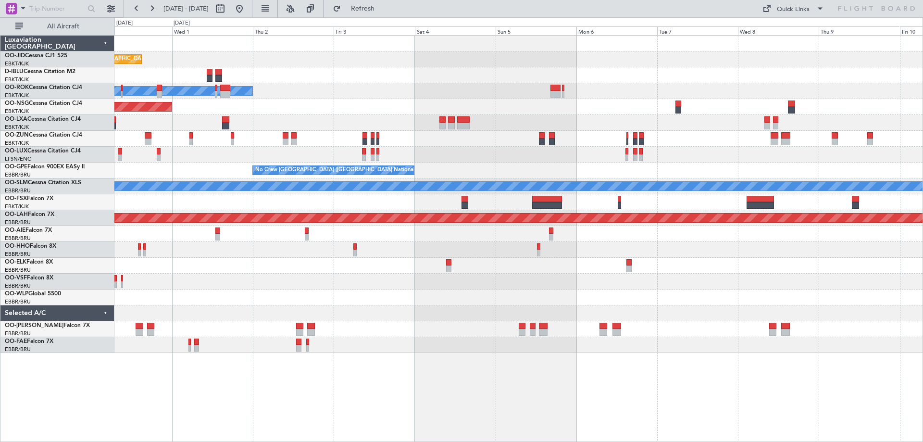
click at [440, 112] on div "Planned Maint Kortrijk-[GEOGRAPHIC_DATA] A/C Unavailable [GEOGRAPHIC_DATA]-[GEO…" at bounding box center [518, 194] width 808 height 317
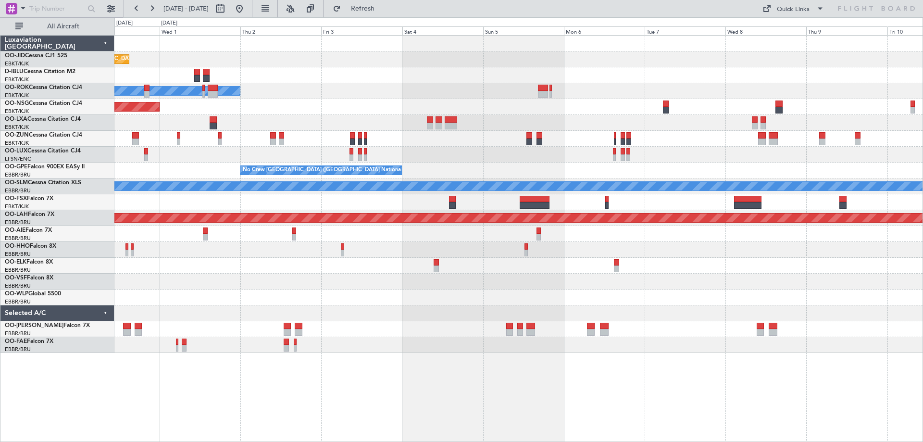
click at [474, 140] on div "Planned Maint Kortrijk-[GEOGRAPHIC_DATA] Owner [GEOGRAPHIC_DATA]-[GEOGRAPHIC_DA…" at bounding box center [518, 194] width 808 height 317
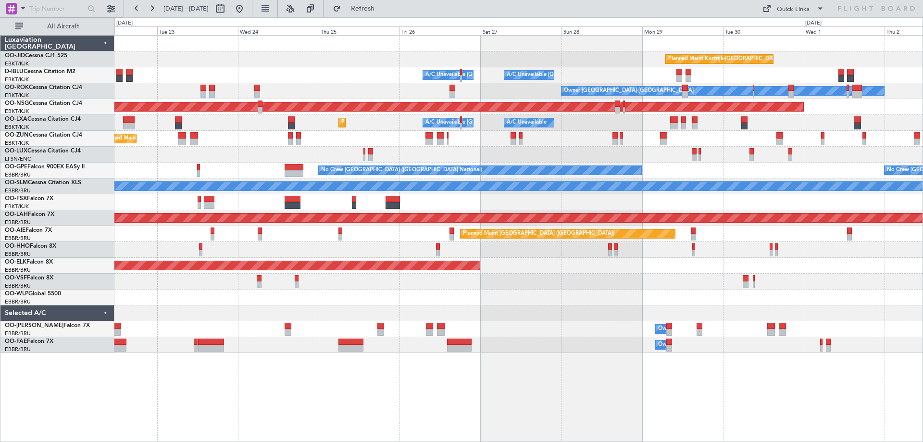
click at [474, 145] on div "Planned Maint Kortrijk-[GEOGRAPHIC_DATA] A/C Unavailable [GEOGRAPHIC_DATA]-[GEO…" at bounding box center [518, 194] width 808 height 317
click at [474, 168] on div "Planned Maint Kortrijk-[GEOGRAPHIC_DATA] A/C Unavailable [GEOGRAPHIC_DATA]-[GEO…" at bounding box center [518, 194] width 808 height 317
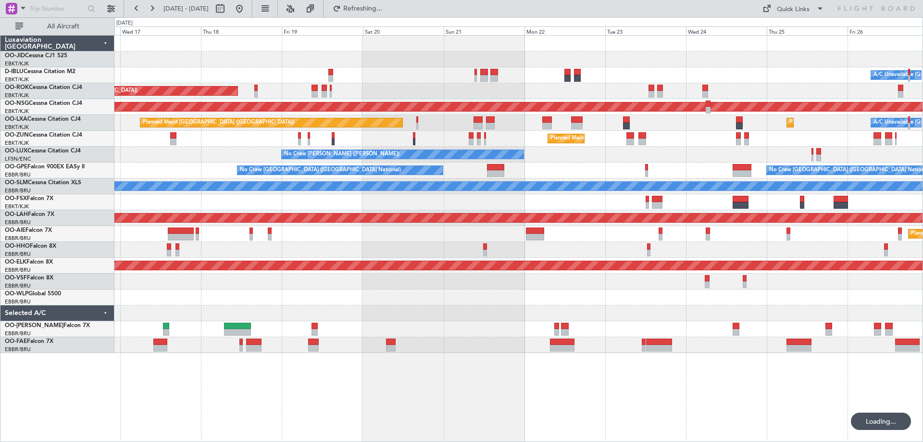
click at [474, 179] on div "Planned Maint Kortrijk-[GEOGRAPHIC_DATA] A/C Unavailable [GEOGRAPHIC_DATA] ([GE…" at bounding box center [518, 194] width 808 height 317
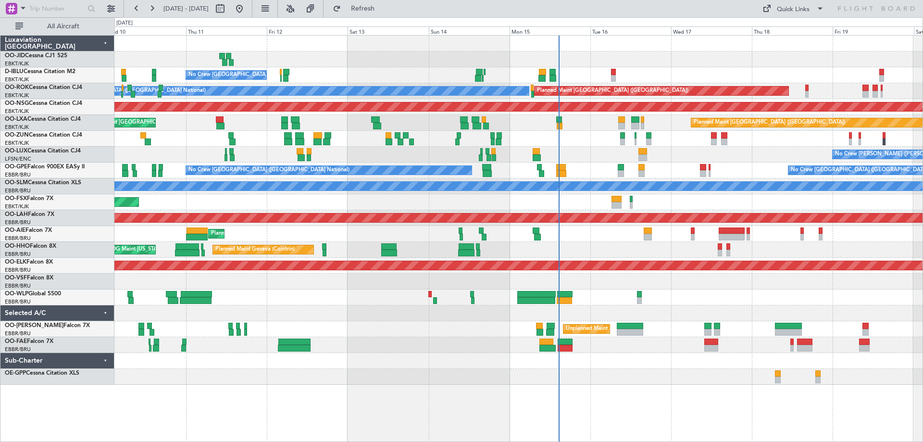
click at [319, 227] on div "No Crew [GEOGRAPHIC_DATA] ([GEOGRAPHIC_DATA] National) A/C Unavailable [GEOGRAP…" at bounding box center [518, 210] width 808 height 349
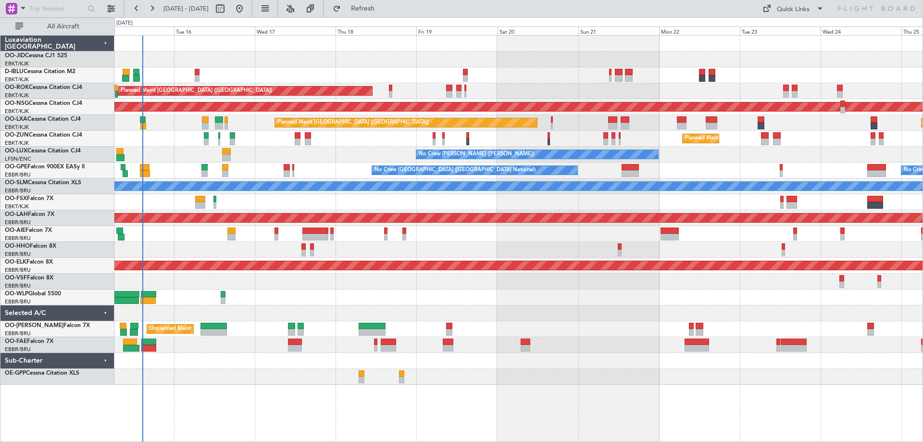
click at [334, 233] on div "A/C Unavailable [GEOGRAPHIC_DATA] ([GEOGRAPHIC_DATA] National) A/C Unavailable …" at bounding box center [518, 210] width 808 height 349
click at [341, 166] on div "A/C Unavailable [GEOGRAPHIC_DATA] ([GEOGRAPHIC_DATA] National) A/C Unavailable …" at bounding box center [518, 210] width 808 height 349
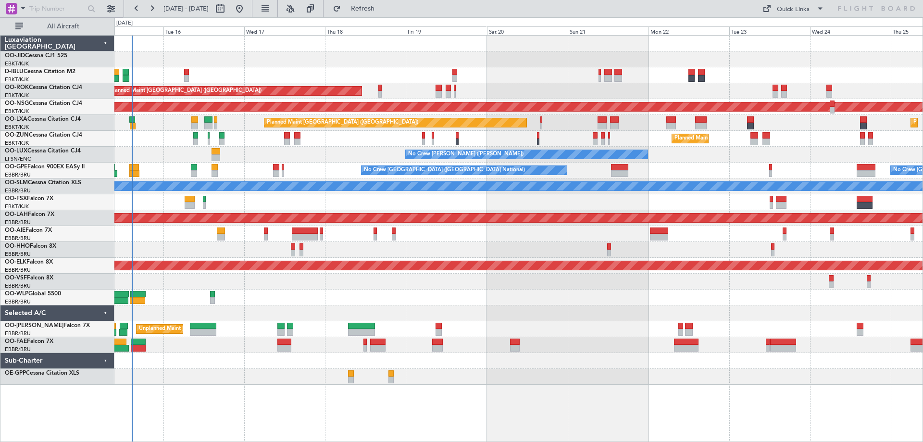
click at [474, 329] on div "Unplanned Maint [GEOGRAPHIC_DATA] ([GEOGRAPHIC_DATA] National)" at bounding box center [518, 329] width 808 height 16
